Goal: Information Seeking & Learning: Learn about a topic

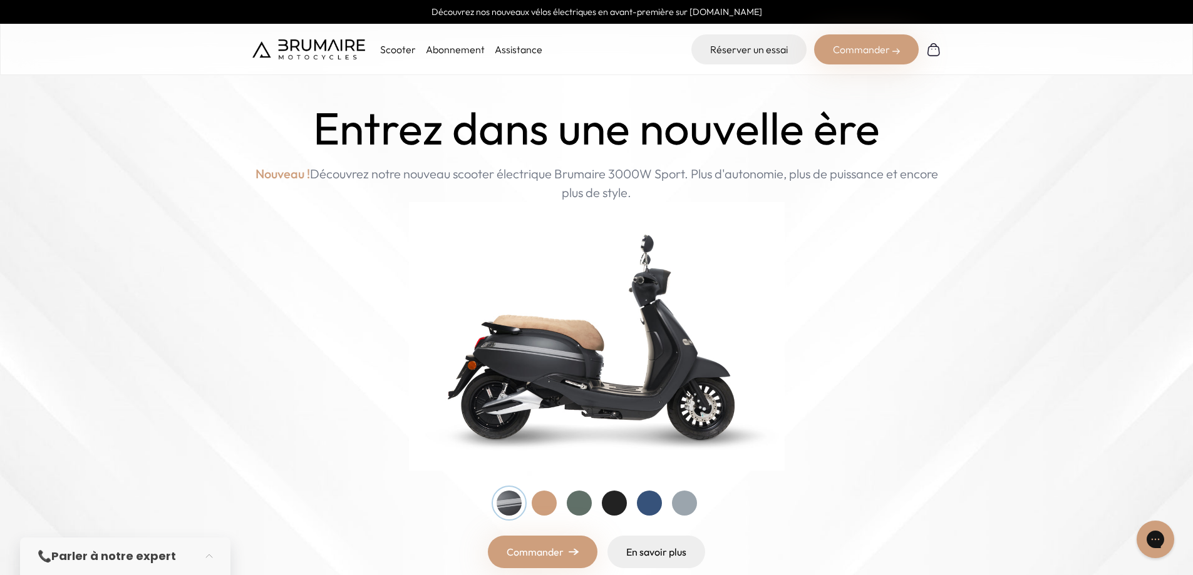
click at [546, 507] on div at bounding box center [544, 503] width 25 height 25
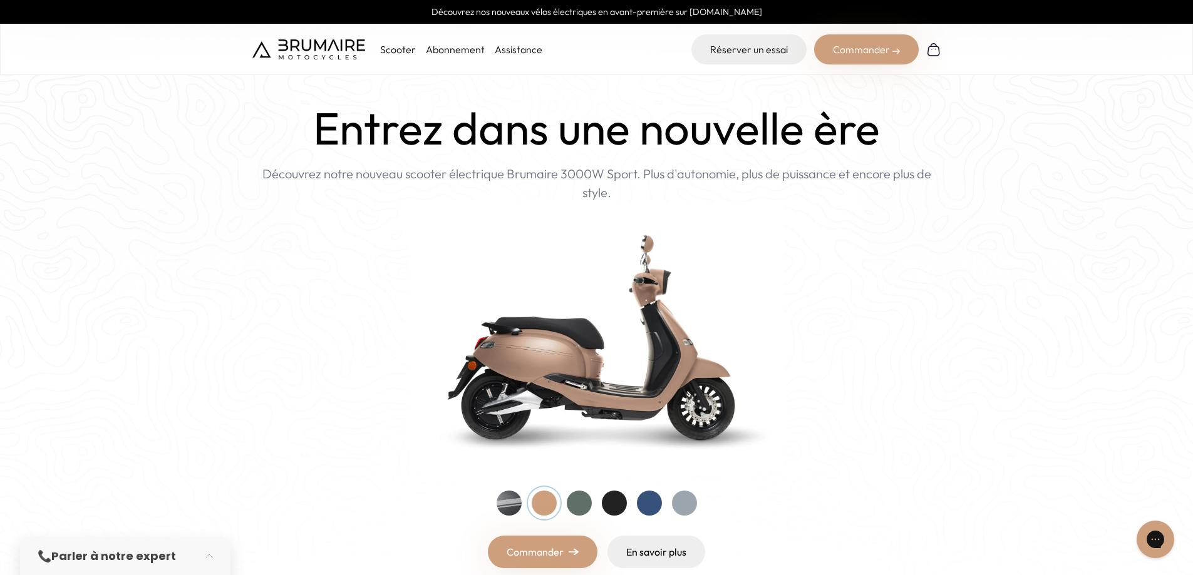
click at [577, 507] on div at bounding box center [579, 503] width 25 height 25
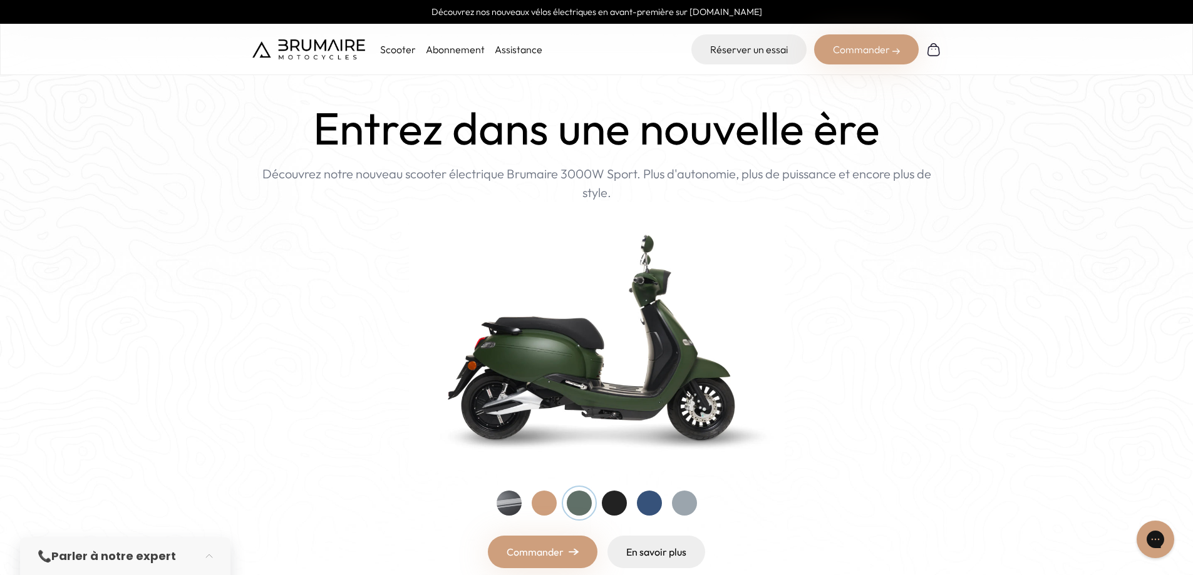
click at [619, 507] on div at bounding box center [614, 503] width 25 height 25
click at [661, 507] on div at bounding box center [649, 503] width 25 height 25
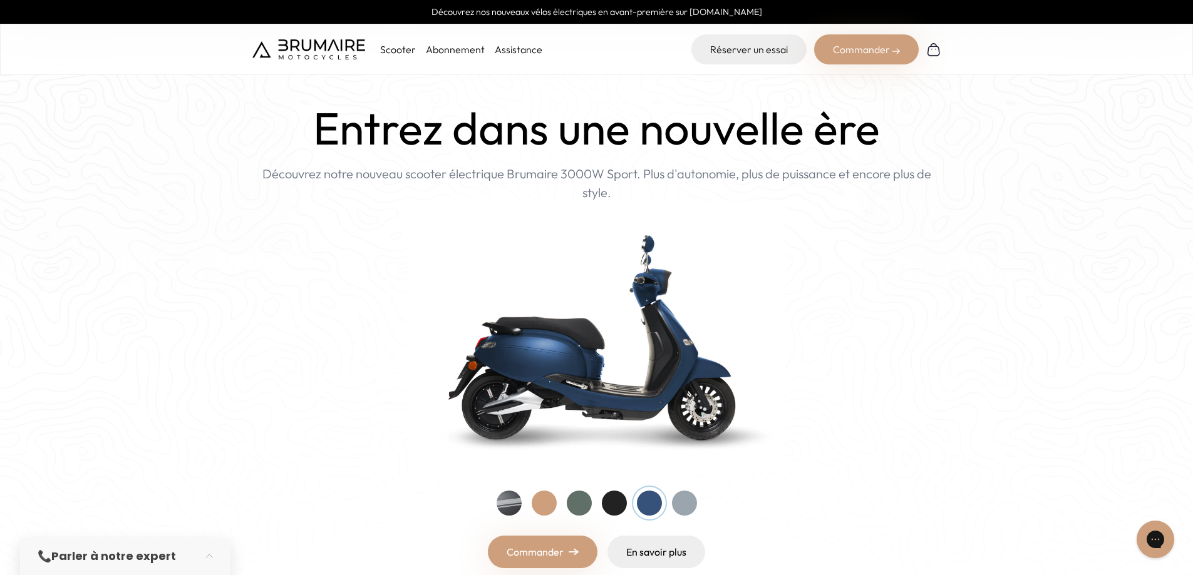
click at [697, 506] on div "Entrez dans une nouvelle ère Nouveau ! Découvrez notre nouveau scooter électriq…" at bounding box center [596, 336] width 689 height 466
click at [691, 500] on div at bounding box center [684, 503] width 25 height 25
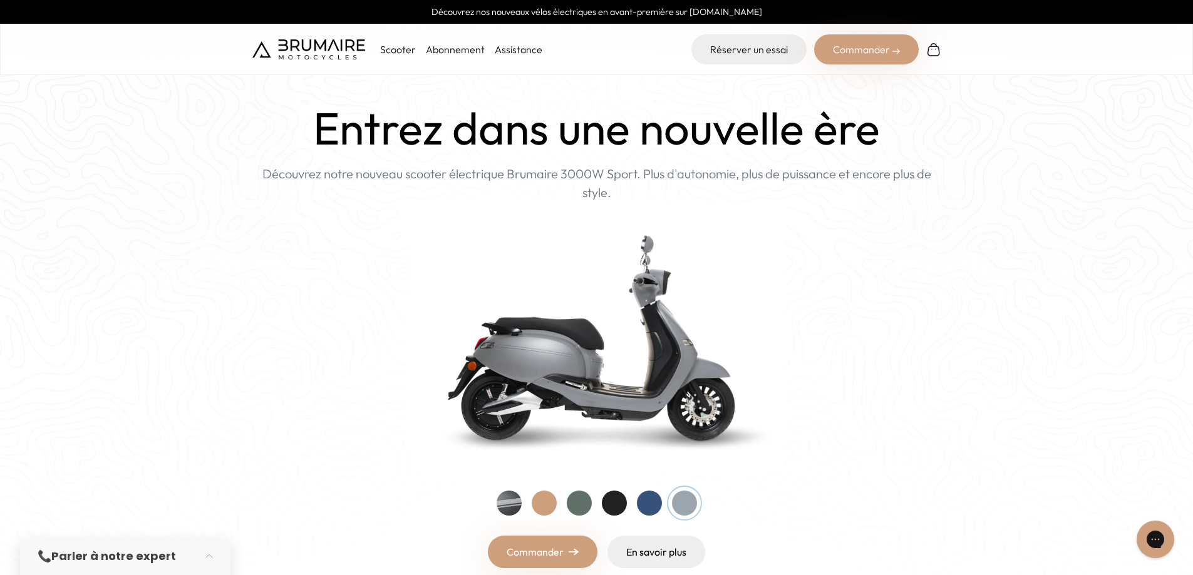
click at [637, 501] on div at bounding box center [649, 503] width 25 height 25
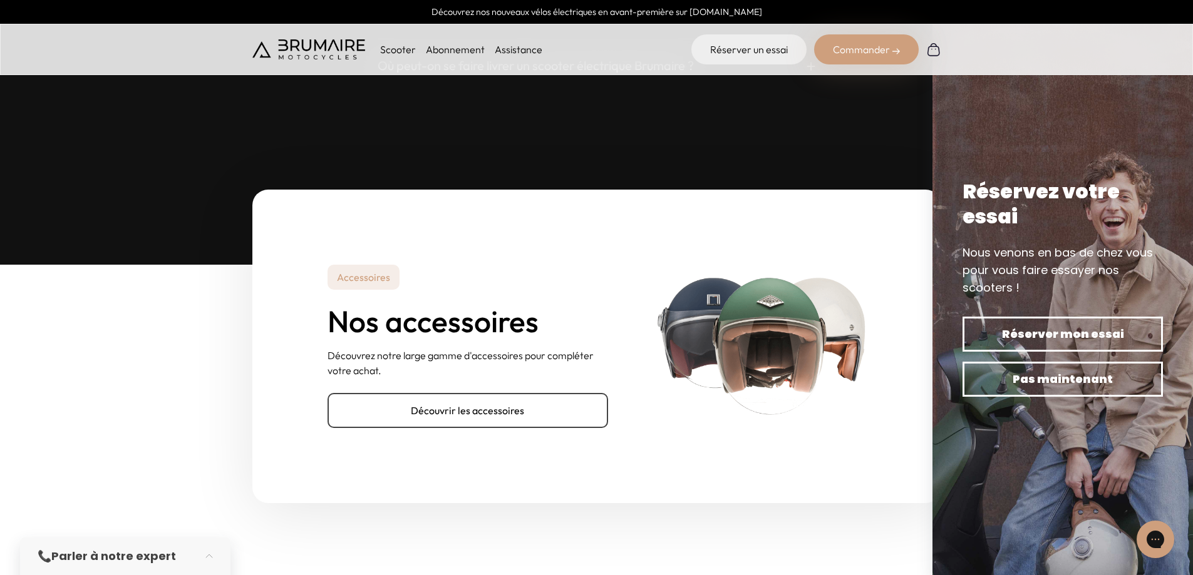
scroll to position [3819, 0]
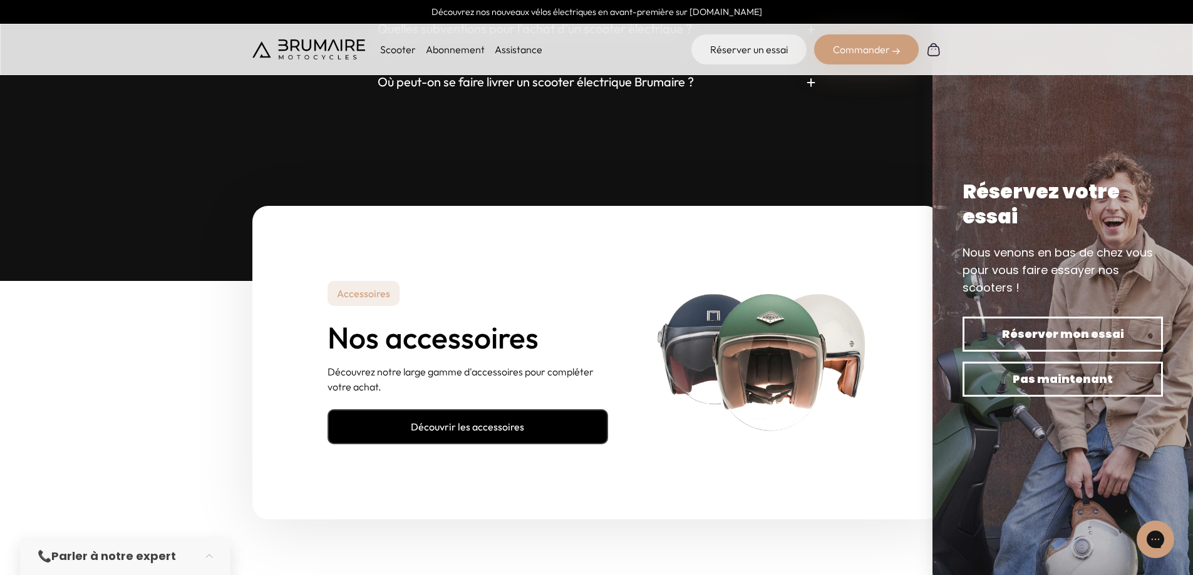
click at [527, 442] on link "Découvrir les accessoires" at bounding box center [467, 426] width 280 height 35
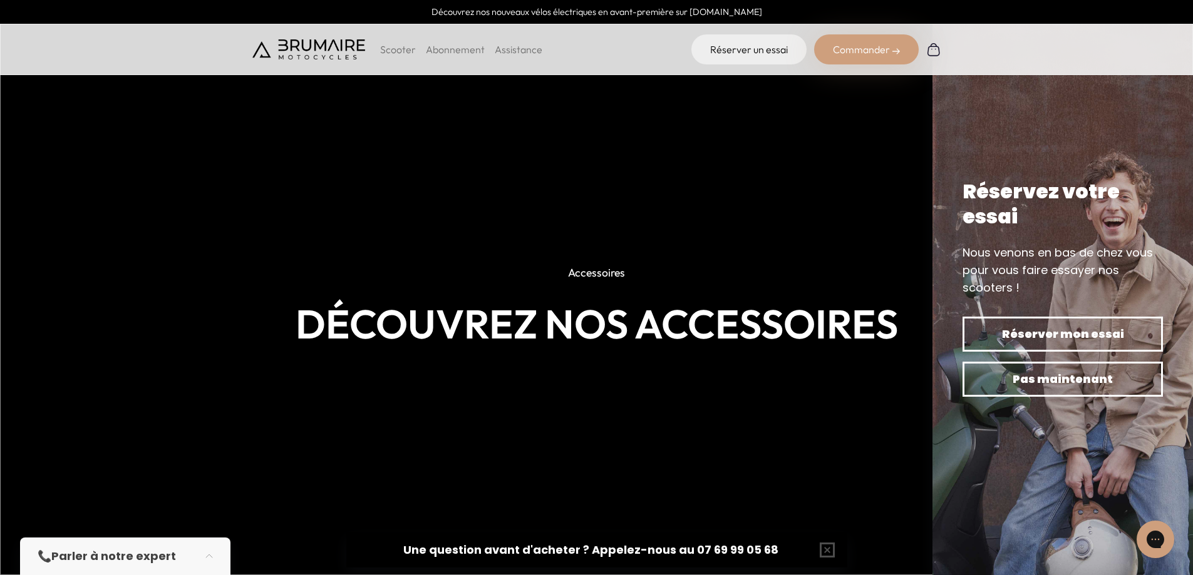
click at [399, 46] on p "Scooter" at bounding box center [398, 49] width 36 height 15
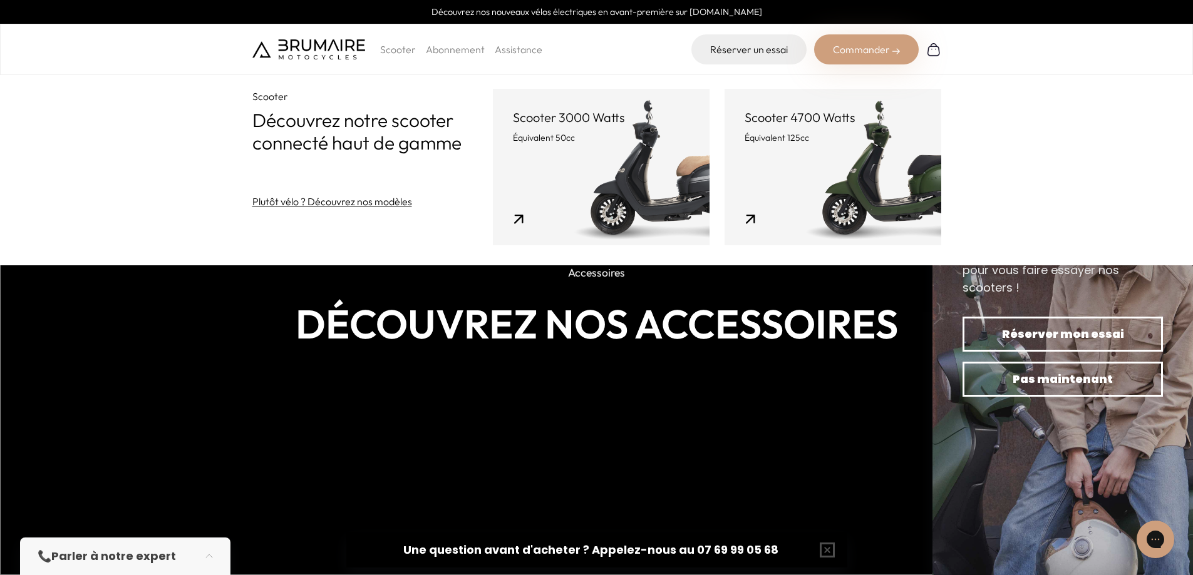
click at [863, 188] on link "Scooter 4700 Watts Équivalent 125cc" at bounding box center [832, 167] width 217 height 157
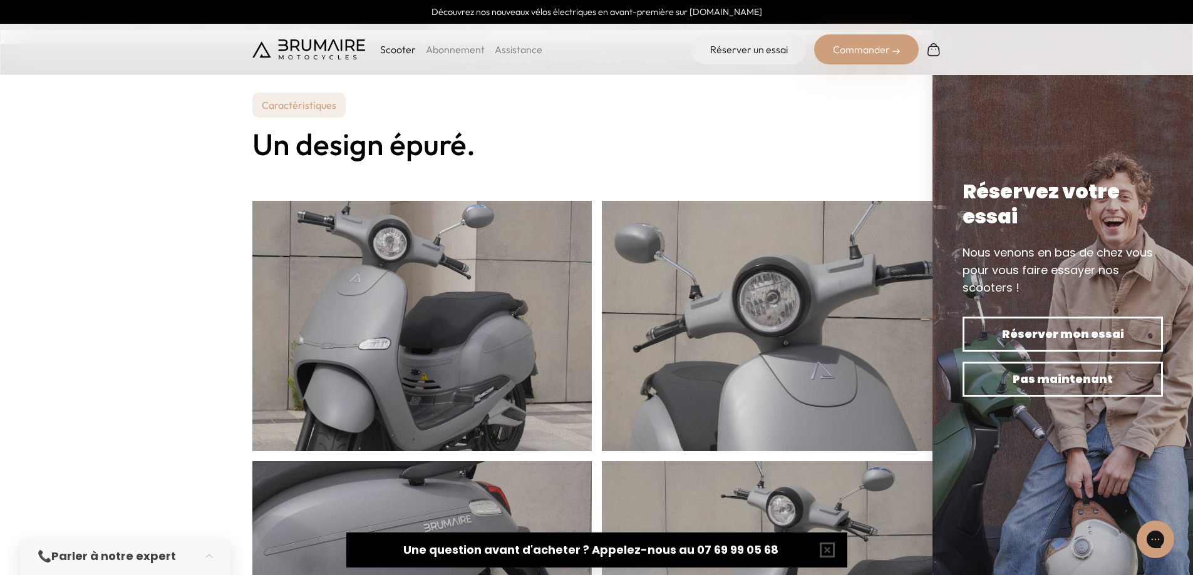
scroll to position [376, 0]
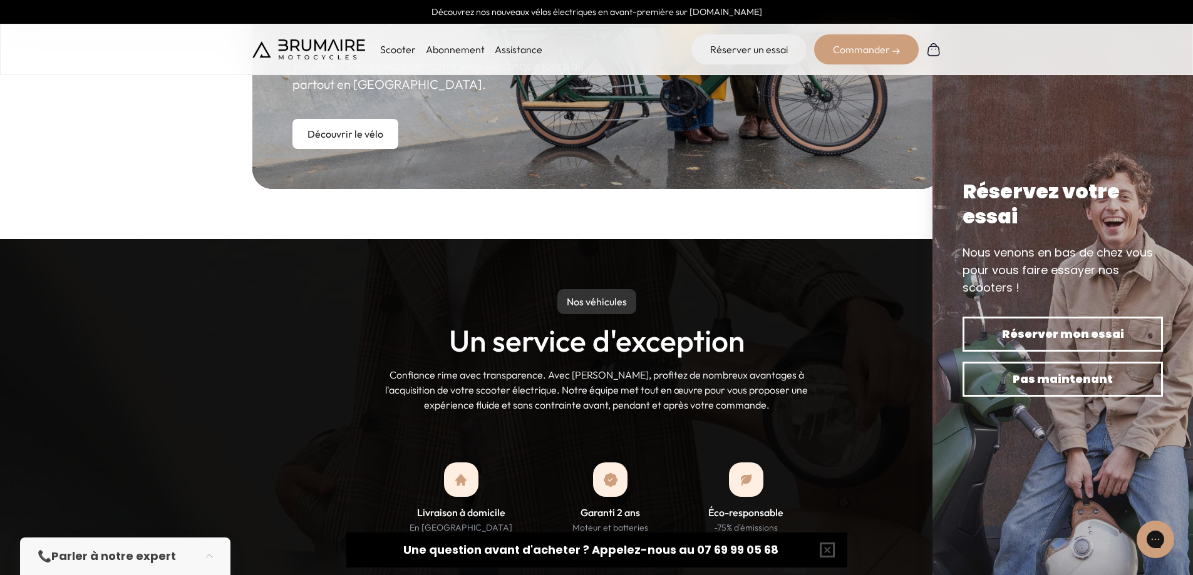
scroll to position [877, 0]
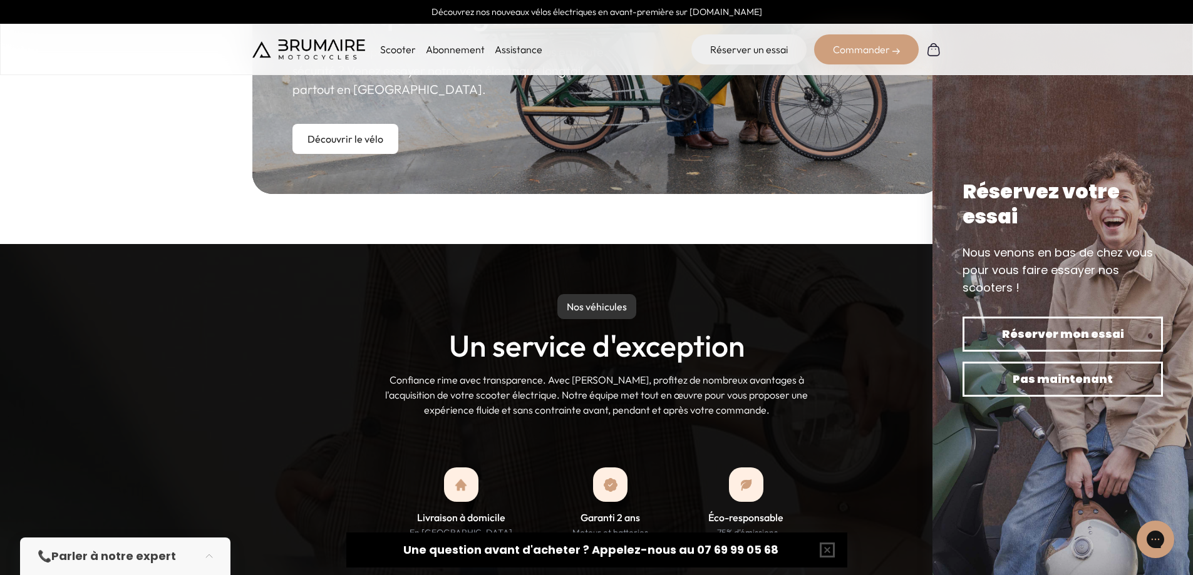
drag, startPoint x: 0, startPoint y: 0, endPoint x: 674, endPoint y: 282, distance: 731.0
click at [674, 282] on div "Nos véhicules Un service d'exception Confiance rime avec transparence. Avec [PE…" at bounding box center [596, 471] width 1193 height 455
